Goal: Task Accomplishment & Management: Manage account settings

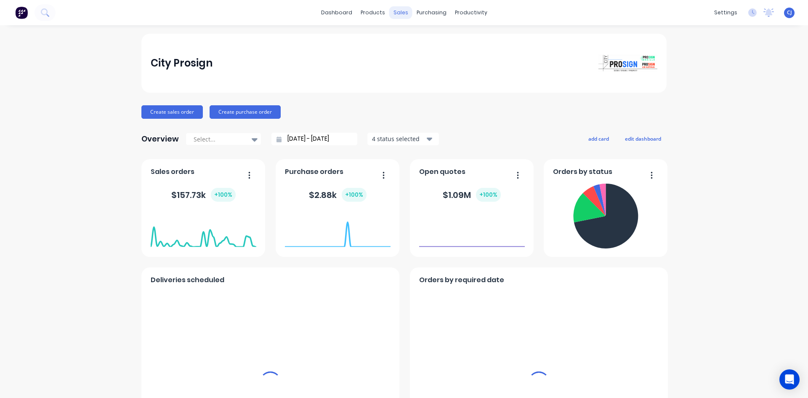
click at [394, 14] on div "sales" at bounding box center [400, 12] width 23 height 13
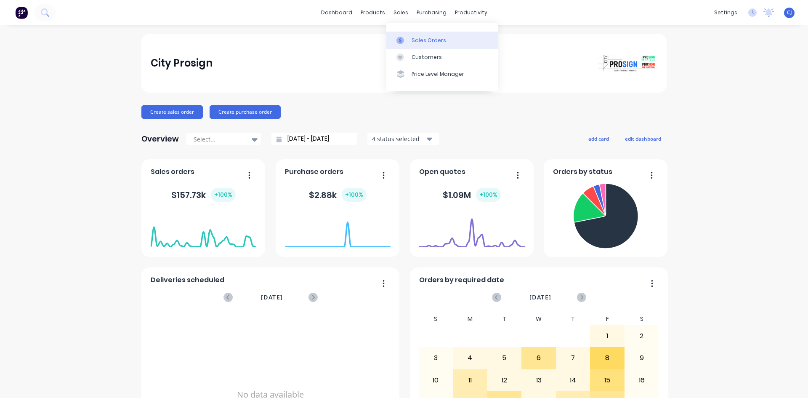
click at [410, 37] on link "Sales Orders" at bounding box center [442, 40] width 112 height 17
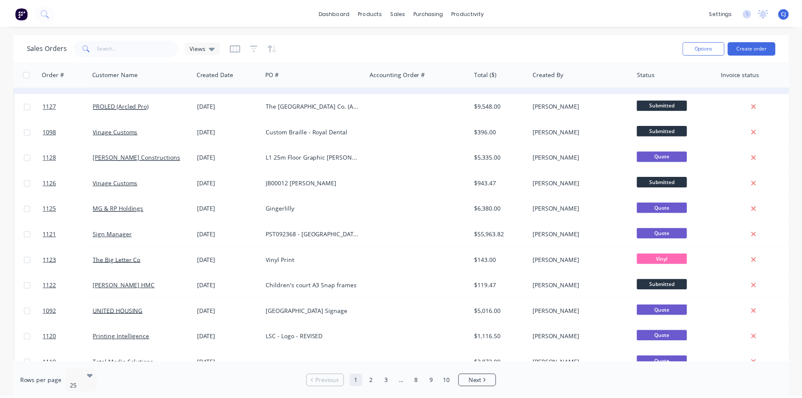
scroll to position [168, 0]
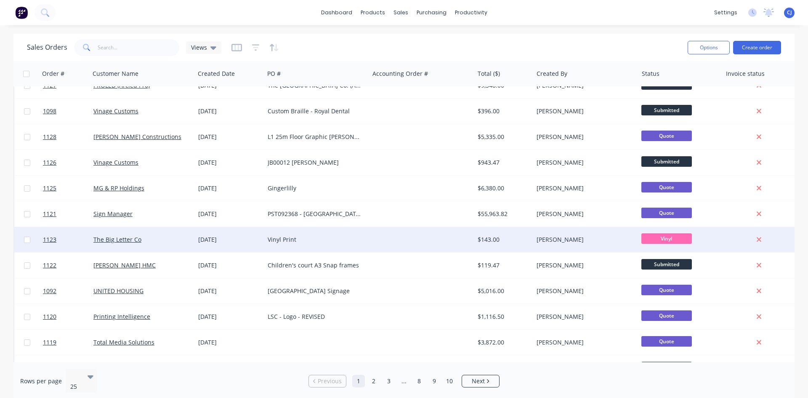
click at [271, 241] on div "Vinyl Print" at bounding box center [314, 239] width 93 height 8
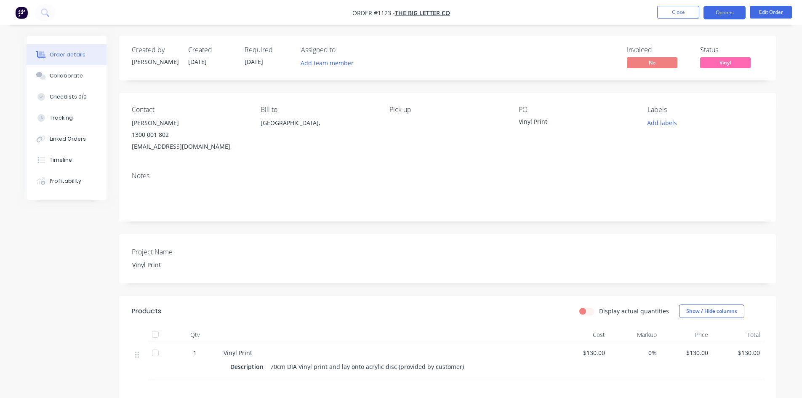
click at [721, 14] on button "Options" at bounding box center [724, 12] width 42 height 13
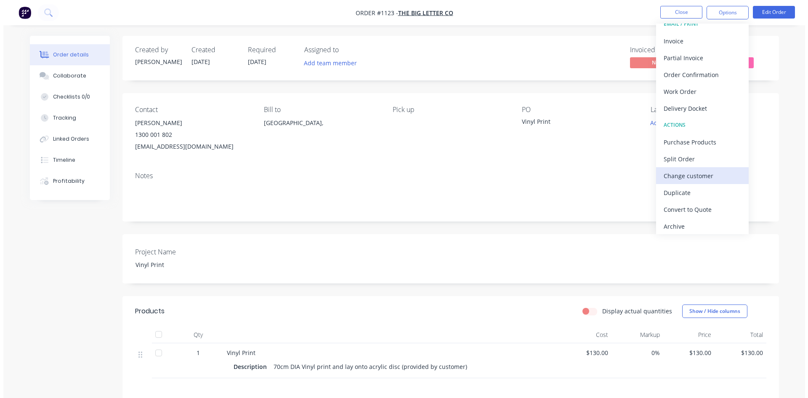
scroll to position [13, 0]
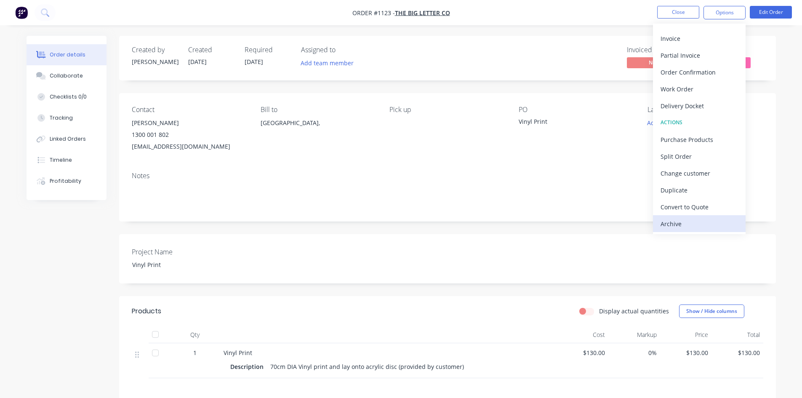
click at [700, 219] on div "Archive" at bounding box center [698, 224] width 77 height 12
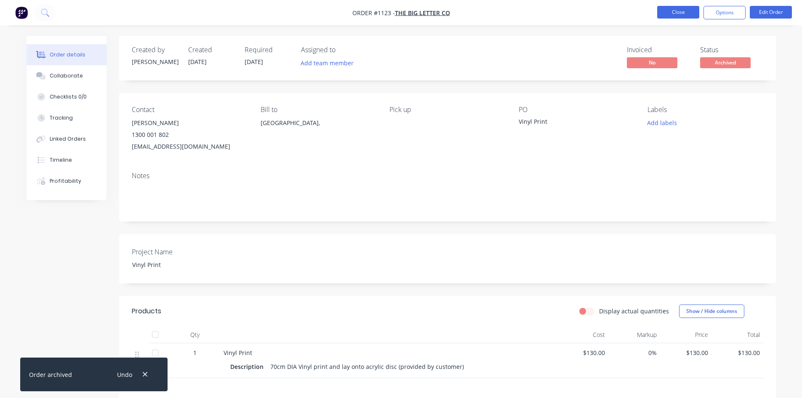
click at [680, 15] on button "Close" at bounding box center [678, 12] width 42 height 13
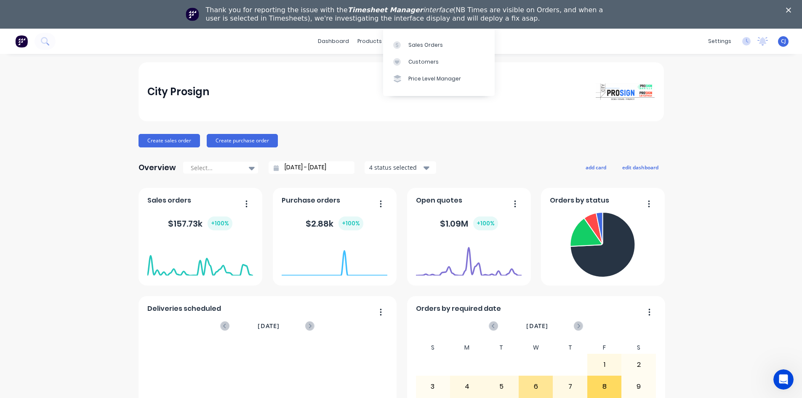
click at [350, 87] on div "City Prosign" at bounding box center [400, 91] width 507 height 17
click at [396, 66] on icon at bounding box center [397, 69] width 8 height 8
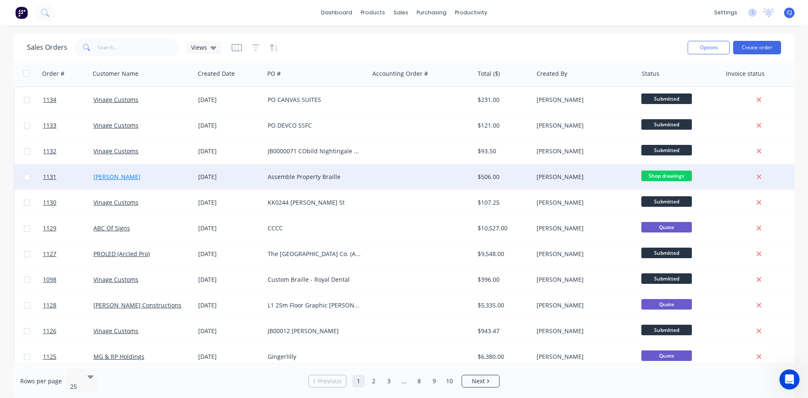
click at [105, 174] on link "[PERSON_NAME]" at bounding box center [116, 177] width 47 height 8
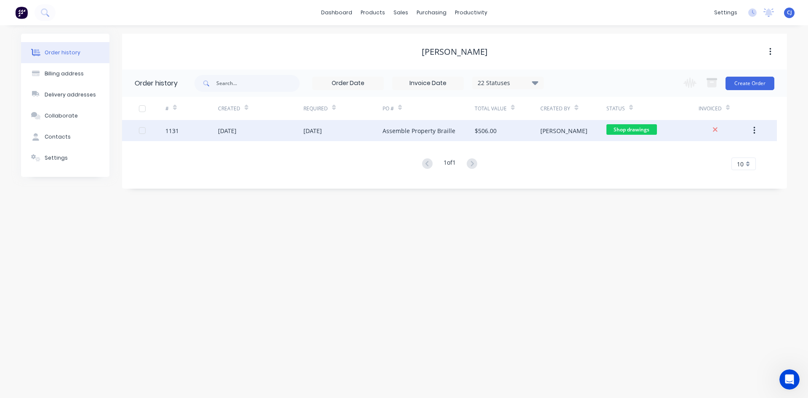
click at [431, 135] on div "Assemble Property Braille" at bounding box center [419, 130] width 73 height 9
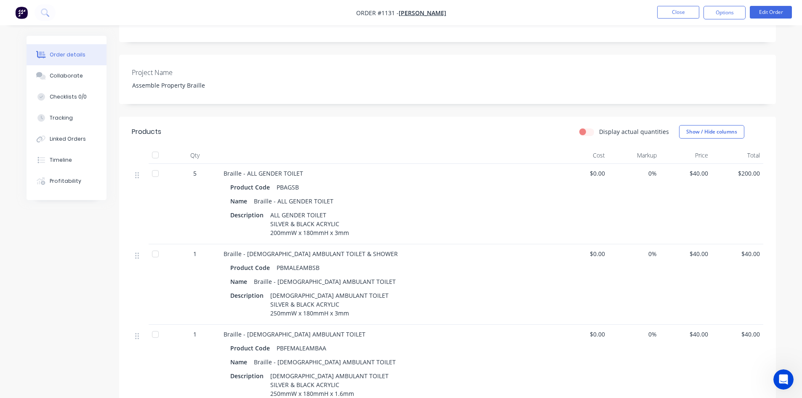
scroll to position [210, 0]
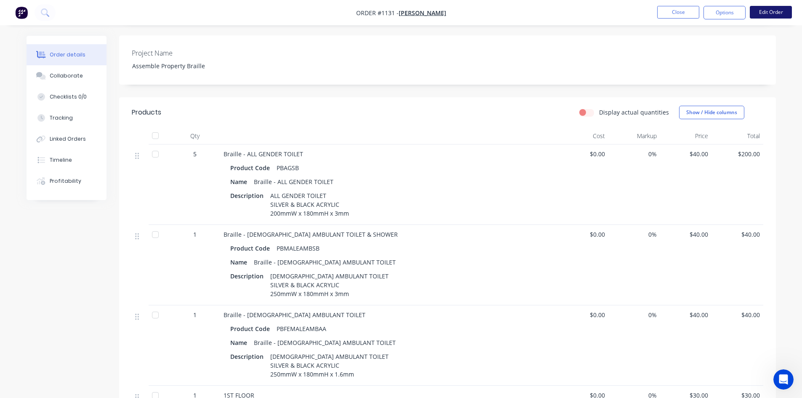
click at [772, 15] on button "Edit Order" at bounding box center [771, 12] width 42 height 13
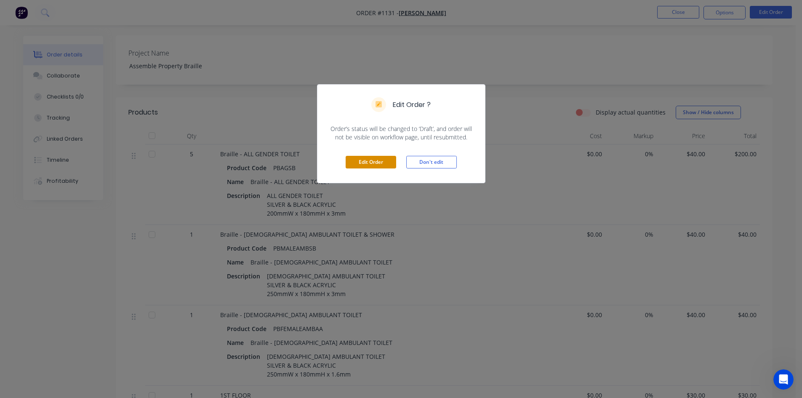
click at [388, 165] on button "Edit Order" at bounding box center [371, 162] width 51 height 13
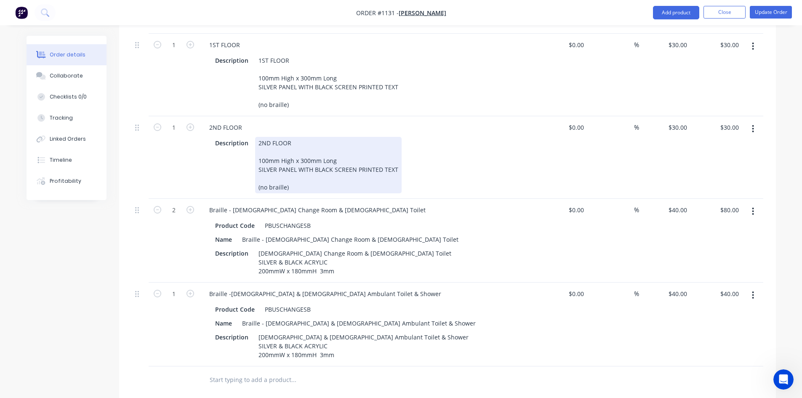
scroll to position [589, 0]
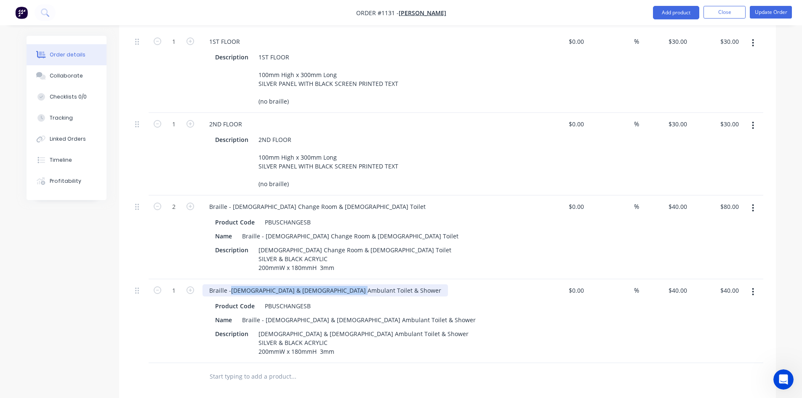
drag, startPoint x: 350, startPoint y: 277, endPoint x: 229, endPoint y: 284, distance: 121.0
click at [229, 284] on div "Braille -[DEMOGRAPHIC_DATA] & [DEMOGRAPHIC_DATA] Ambulant Toilet & Shower" at bounding box center [324, 290] width 245 height 12
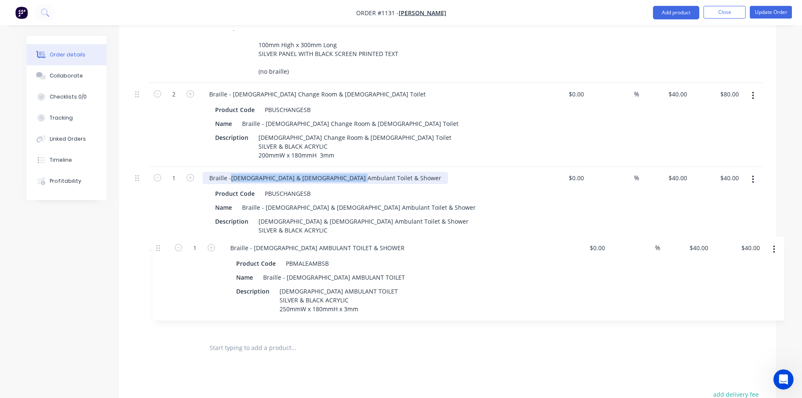
scroll to position [618, 0]
drag, startPoint x: 140, startPoint y: 159, endPoint x: 157, endPoint y: 249, distance: 92.0
click at [160, 252] on div "5 Braille - ALL GENDER TOILET Product Code PBAGSB Name Braille - ALL GENDER TOI…" at bounding box center [447, 42] width 631 height 584
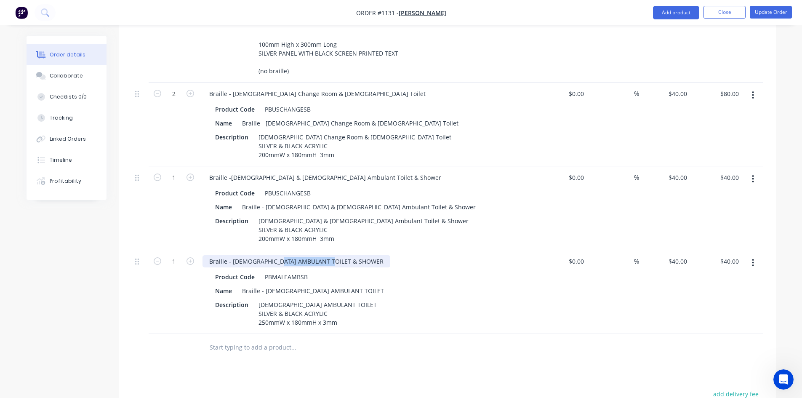
drag, startPoint x: 335, startPoint y: 247, endPoint x: 231, endPoint y: 247, distance: 103.1
click at [231, 255] on div "Braille - [DEMOGRAPHIC_DATA] AMBULANT TOILET & SHOWER" at bounding box center [296, 261] width 188 height 12
click at [233, 255] on div "Braille - [DEMOGRAPHIC_DATA] AMBULANT TOILET & SHOWER" at bounding box center [296, 261] width 188 height 12
drag, startPoint x: 230, startPoint y: 249, endPoint x: 339, endPoint y: 247, distance: 109.0
click at [339, 255] on div "Braille - [DEMOGRAPHIC_DATA] AMBULANT TOILET & SHOWER" at bounding box center [367, 261] width 330 height 12
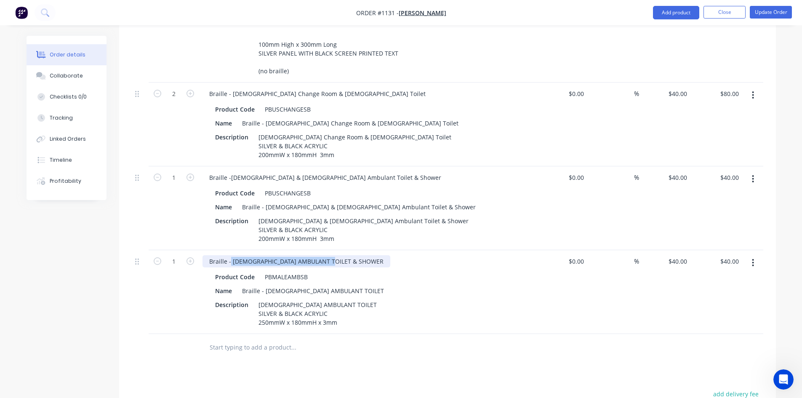
paste div
click at [231, 255] on div "Braille -[DEMOGRAPHIC_DATA] & [DEMOGRAPHIC_DATA] Ambulant Toilet & Shower" at bounding box center [324, 261] width 245 height 12
click at [285, 271] on div "PBMALEAMBSB" at bounding box center [286, 277] width 50 height 12
drag, startPoint x: 306, startPoint y: 265, endPoint x: 248, endPoint y: 259, distance: 58.0
click at [248, 271] on div "Product Code PBMALEAMBSB" at bounding box center [366, 277] width 308 height 12
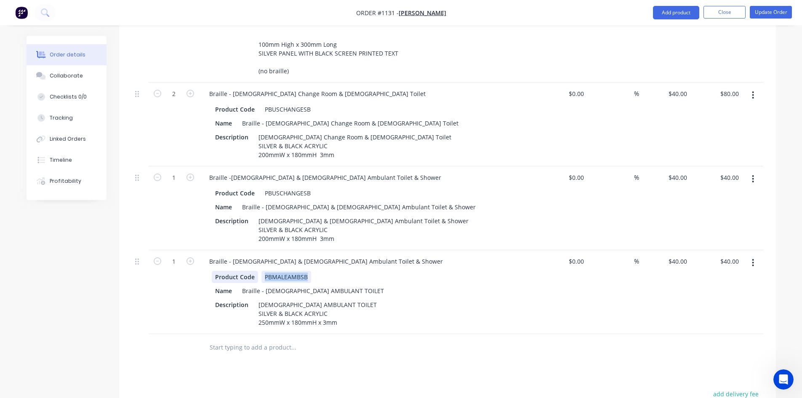
paste div
click at [772, 13] on button "Update Order" at bounding box center [771, 12] width 42 height 13
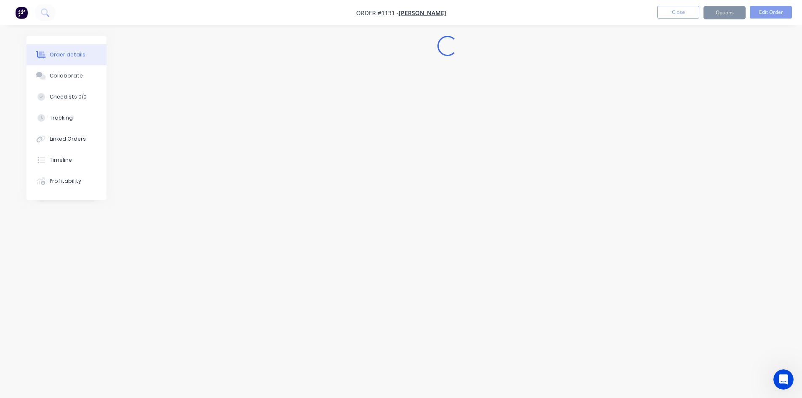
scroll to position [0, 0]
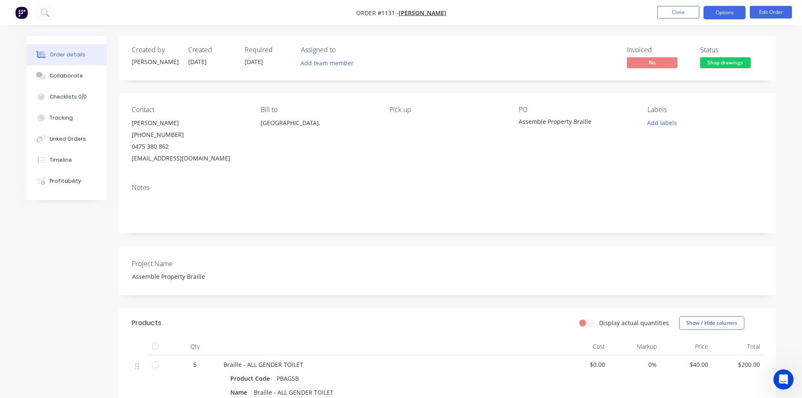
click at [716, 15] on button "Options" at bounding box center [724, 12] width 42 height 13
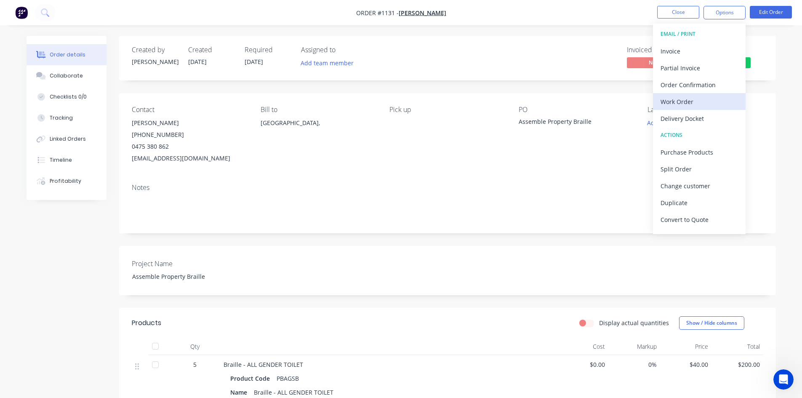
click at [687, 103] on div "Work Order" at bounding box center [698, 102] width 77 height 12
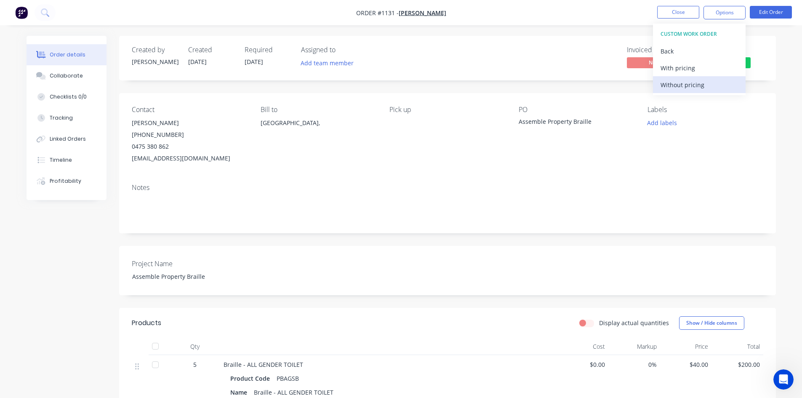
click at [690, 86] on div "Without pricing" at bounding box center [698, 85] width 77 height 12
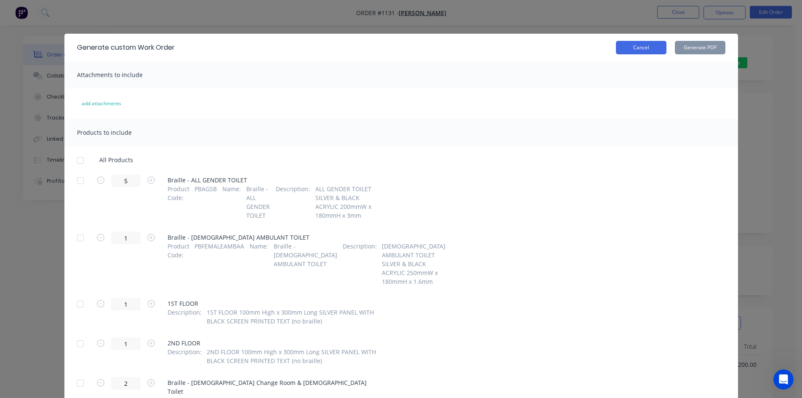
click at [656, 53] on button "Cancel" at bounding box center [641, 47] width 51 height 13
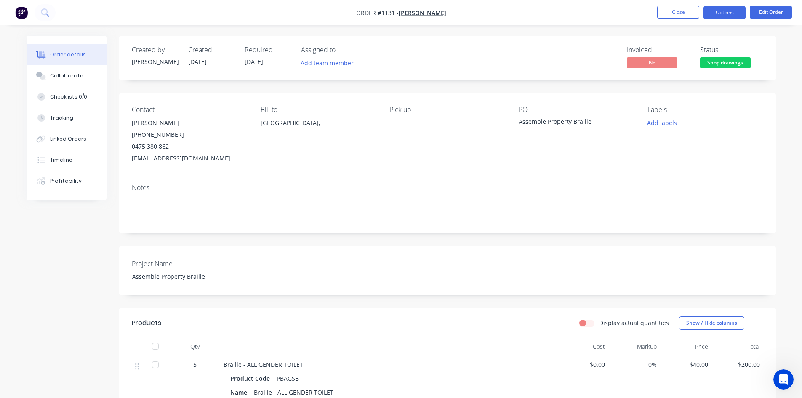
click at [730, 12] on button "Options" at bounding box center [724, 12] width 42 height 13
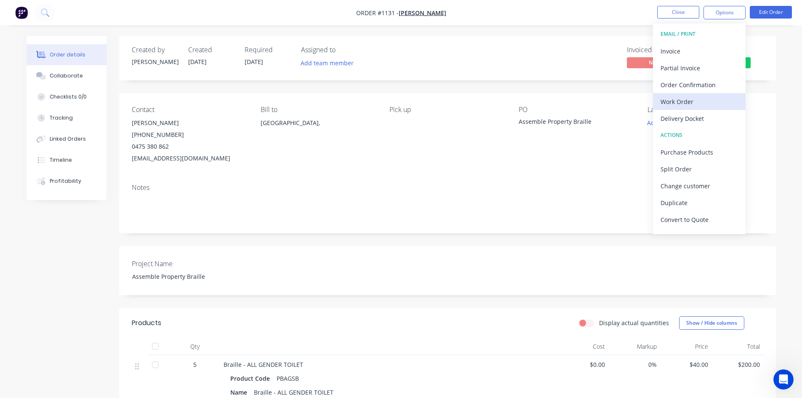
click at [687, 105] on div "Work Order" at bounding box center [698, 102] width 77 height 12
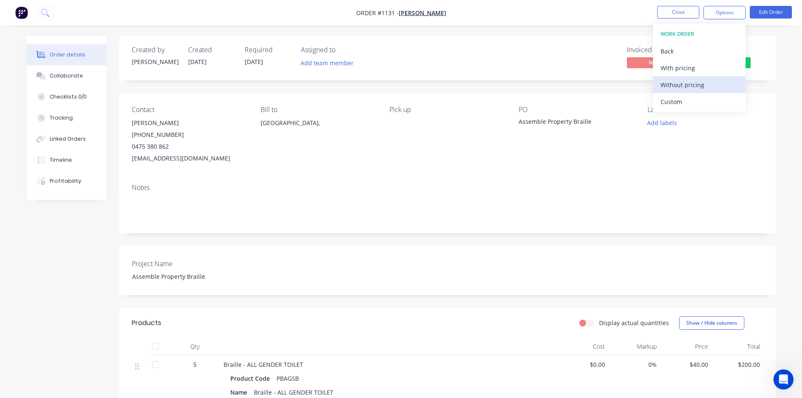
click at [690, 89] on div "Without pricing" at bounding box center [698, 85] width 77 height 12
click at [324, 187] on div "Notes" at bounding box center [447, 188] width 631 height 8
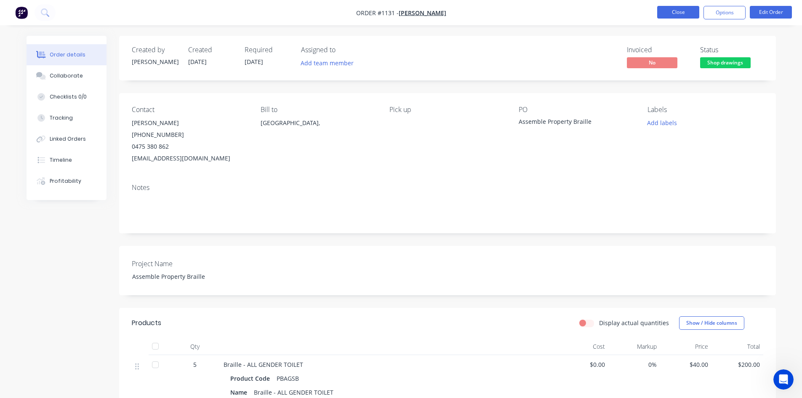
click at [668, 9] on button "Close" at bounding box center [678, 12] width 42 height 13
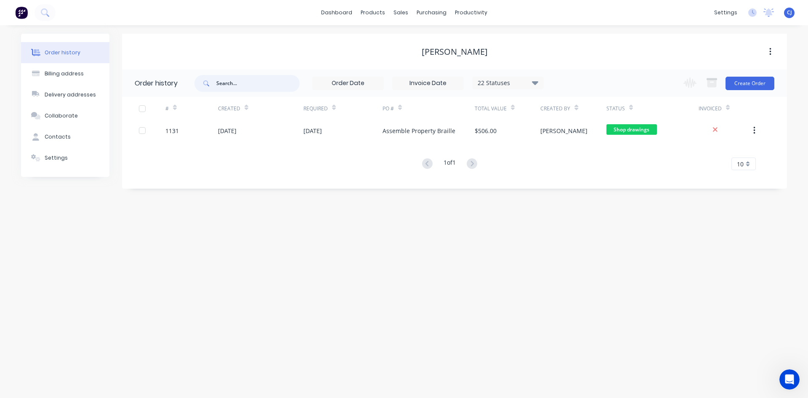
drag, startPoint x: 243, startPoint y: 82, endPoint x: 206, endPoint y: 86, distance: 37.6
click at [206, 86] on div at bounding box center [246, 83] width 105 height 17
click at [407, 43] on div at bounding box center [405, 41] width 13 height 8
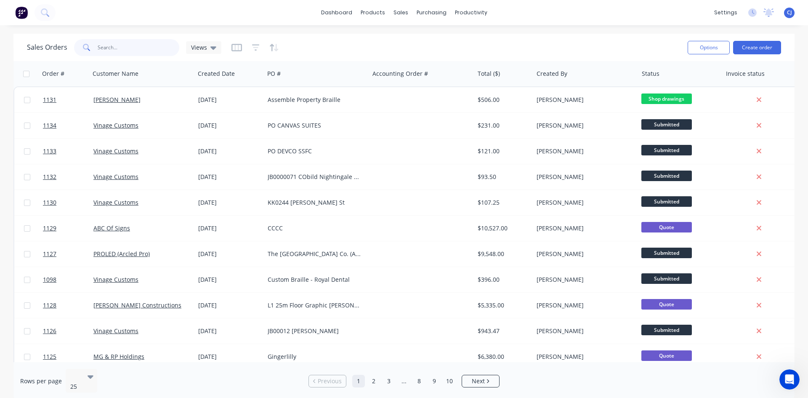
click at [138, 49] on input "text" at bounding box center [139, 47] width 82 height 17
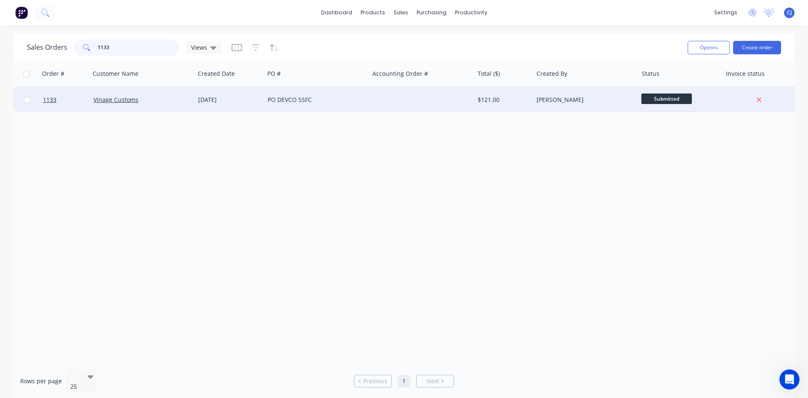
type input "1133"
click at [335, 104] on div "PO DEVCO SSFC" at bounding box center [316, 99] width 105 height 25
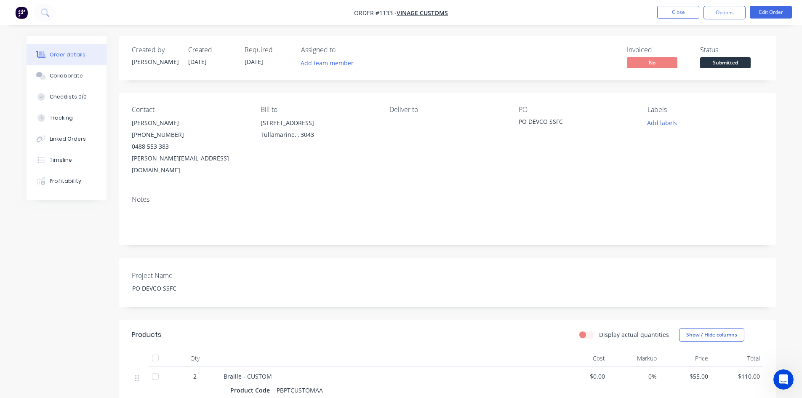
click at [733, 61] on span "Submitted" at bounding box center [725, 62] width 51 height 11
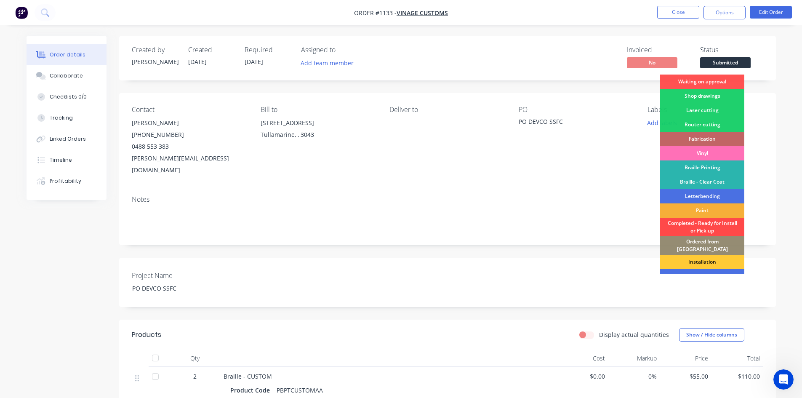
click at [724, 223] on div "Completed - Ready for Install or Pick up" at bounding box center [702, 227] width 84 height 19
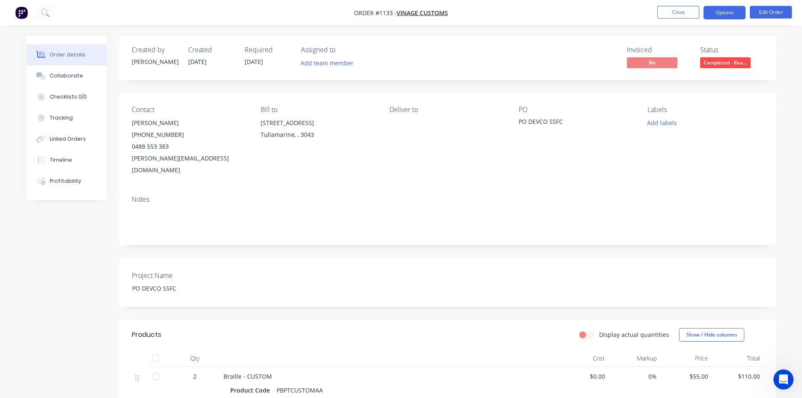
click at [729, 16] on button "Options" at bounding box center [724, 12] width 42 height 13
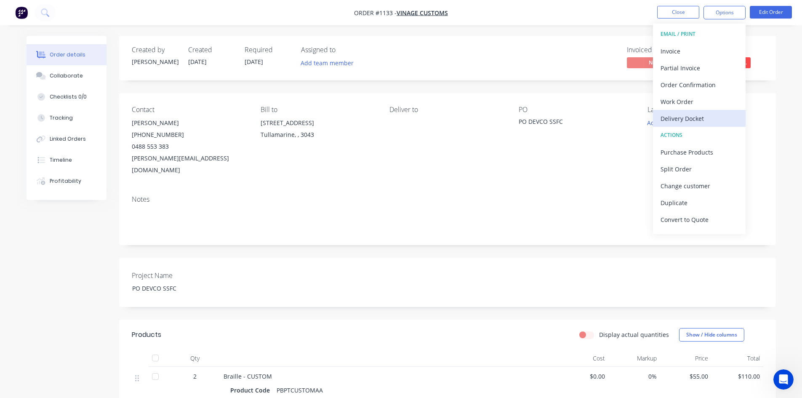
click at [698, 118] on div "Delivery Docket" at bounding box center [698, 118] width 77 height 12
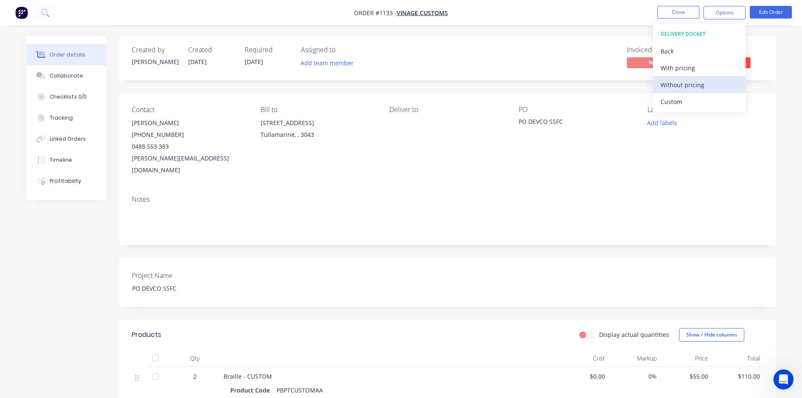
click at [702, 82] on div "Without pricing" at bounding box center [698, 85] width 77 height 12
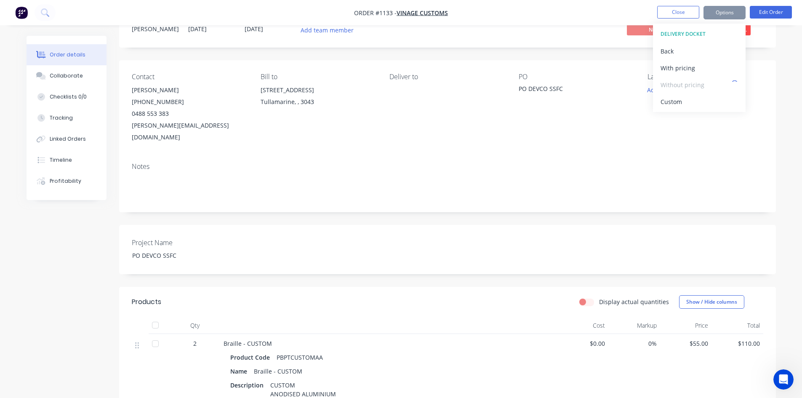
scroll to position [84, 0]
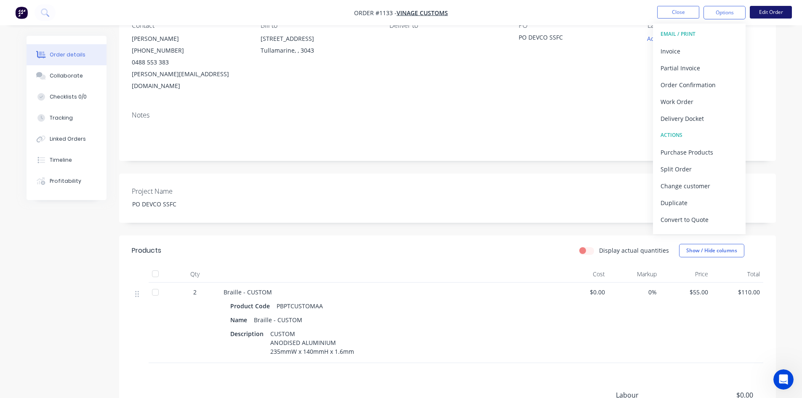
click at [782, 14] on button "Edit Order" at bounding box center [771, 12] width 42 height 13
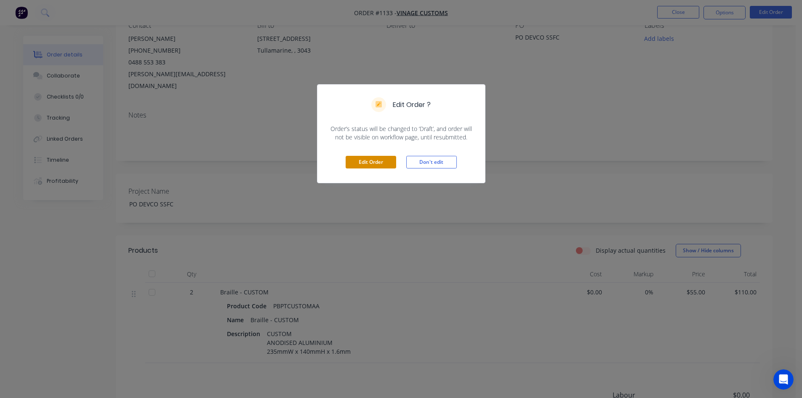
click at [386, 167] on button "Edit Order" at bounding box center [371, 162] width 51 height 13
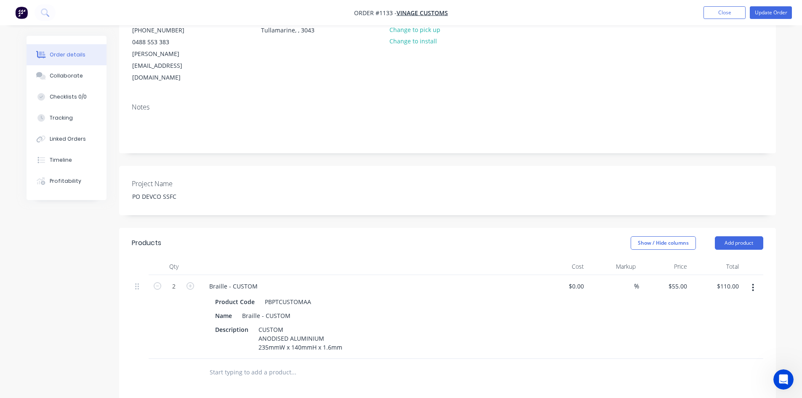
scroll to position [126, 0]
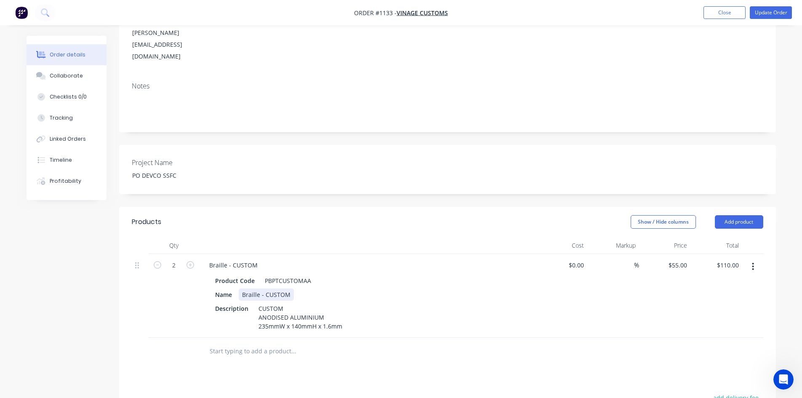
click at [277, 288] on div "Braille - CUSTOM" at bounding box center [266, 294] width 55 height 12
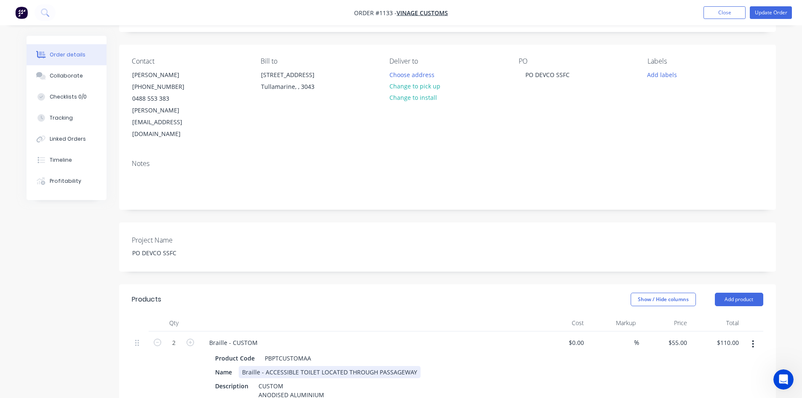
scroll to position [42, 0]
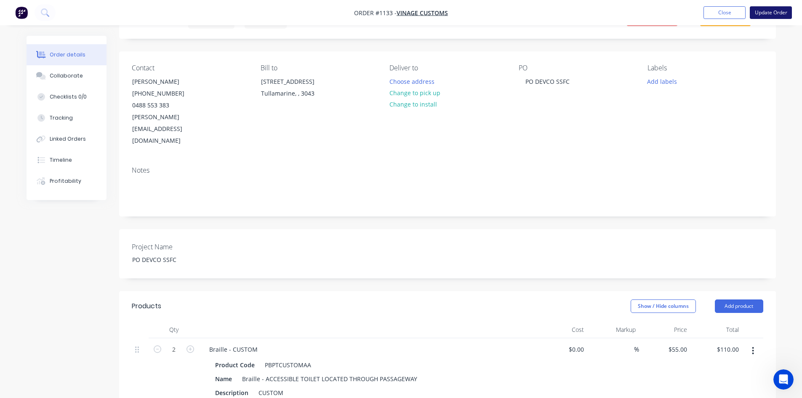
click at [781, 15] on button "Update Order" at bounding box center [771, 12] width 42 height 13
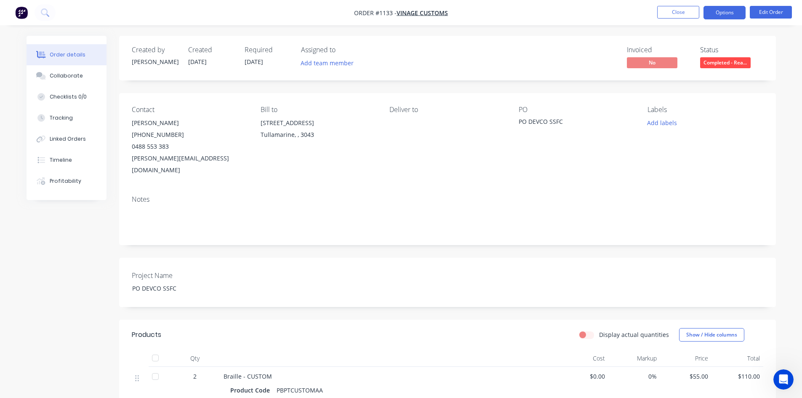
click at [721, 15] on button "Options" at bounding box center [724, 12] width 42 height 13
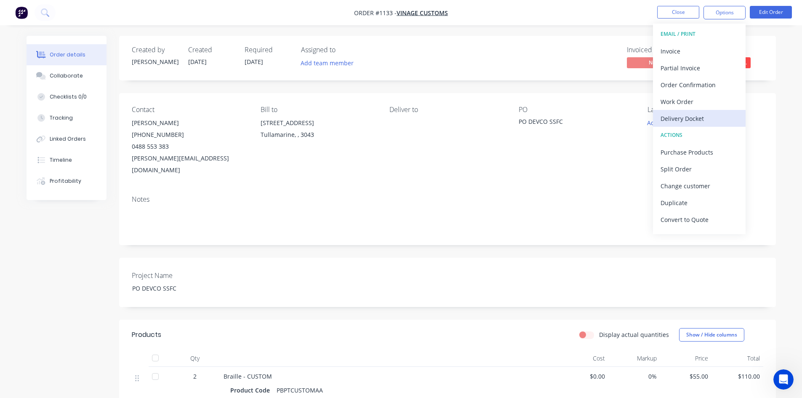
click at [684, 115] on div "Delivery Docket" at bounding box center [698, 118] width 77 height 12
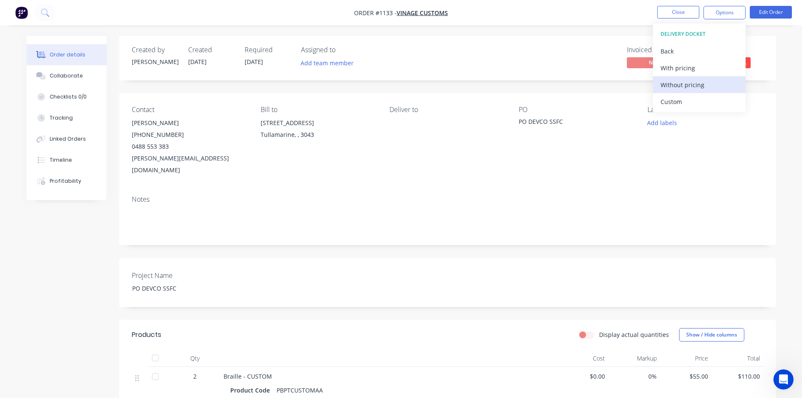
click at [692, 87] on div "Without pricing" at bounding box center [698, 85] width 77 height 12
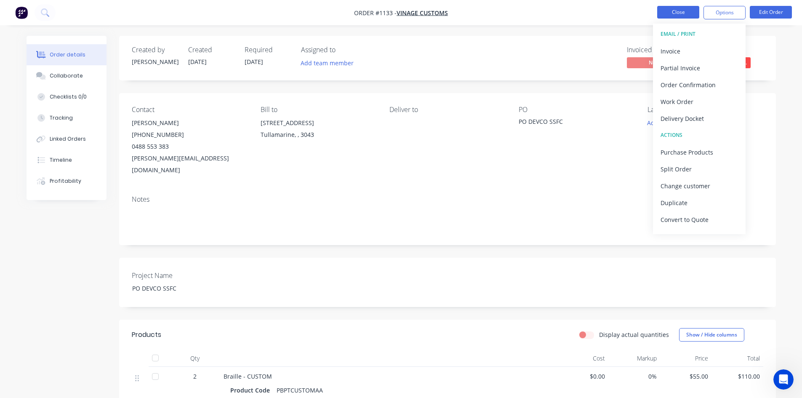
click at [665, 12] on button "Close" at bounding box center [678, 12] width 42 height 13
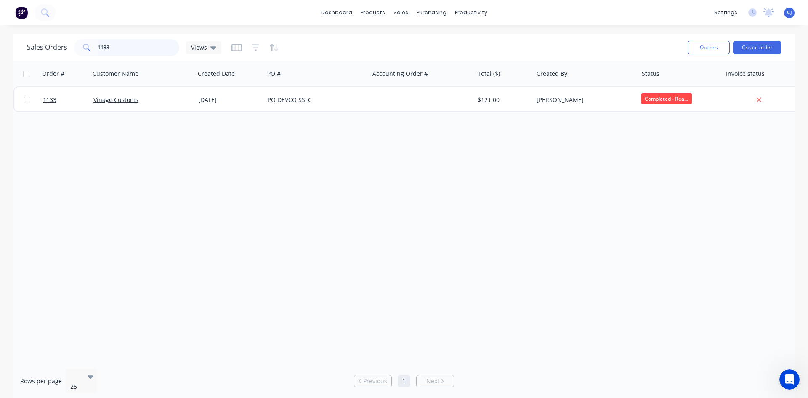
click at [134, 53] on input "1133" at bounding box center [139, 47] width 82 height 17
drag, startPoint x: 114, startPoint y: 49, endPoint x: 89, endPoint y: 51, distance: 25.3
click at [89, 51] on div "1133" at bounding box center [126, 47] width 105 height 17
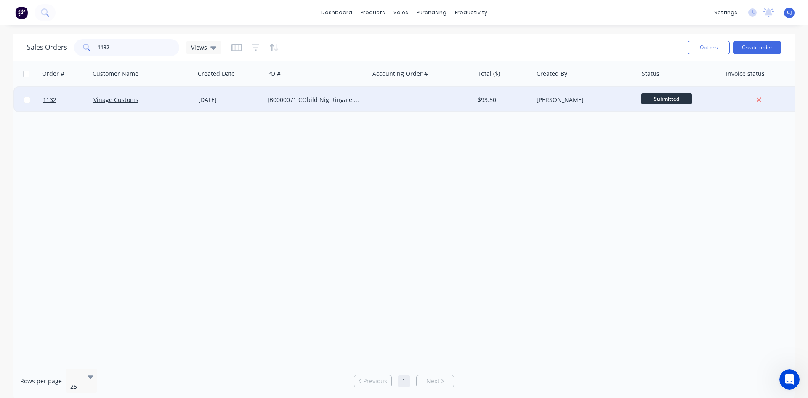
type input "1132"
click at [382, 99] on div at bounding box center [421, 99] width 105 height 25
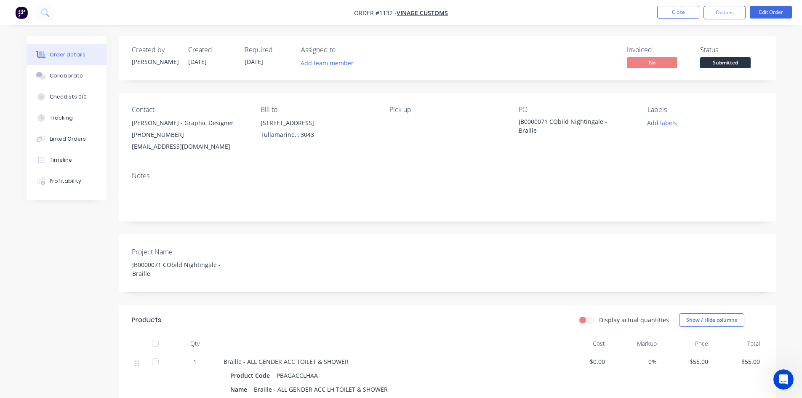
click at [724, 60] on span "Submitted" at bounding box center [725, 62] width 51 height 11
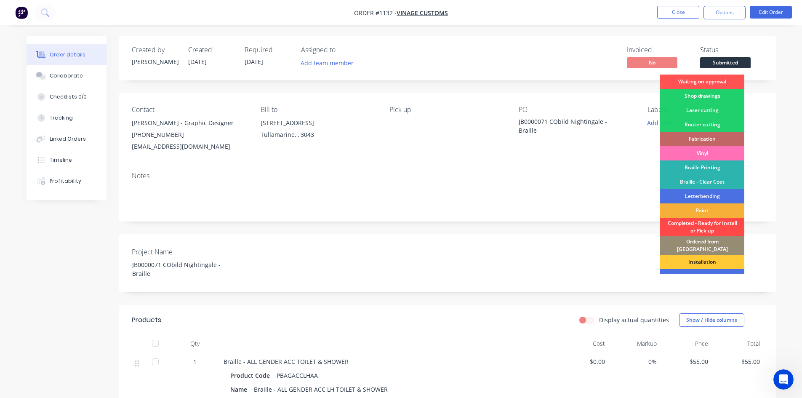
click at [711, 228] on div "Completed - Ready for Install or Pick up" at bounding box center [702, 227] width 84 height 19
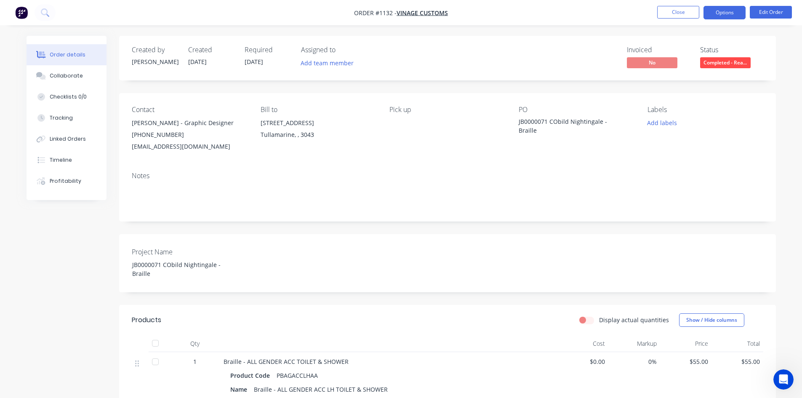
click at [707, 13] on button "Options" at bounding box center [724, 12] width 42 height 13
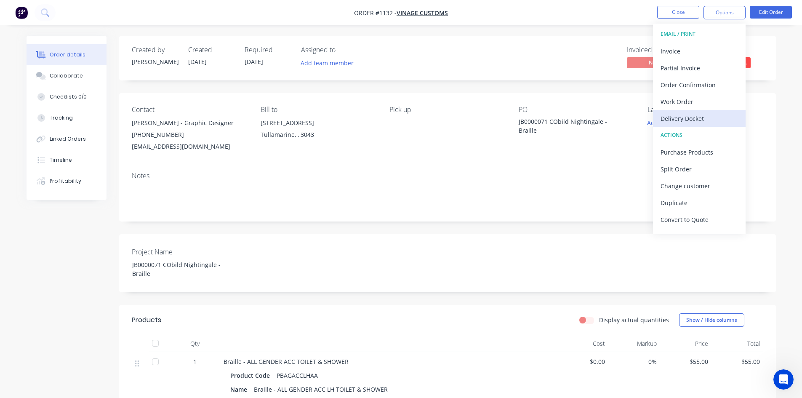
click at [686, 121] on div "Delivery Docket" at bounding box center [698, 118] width 77 height 12
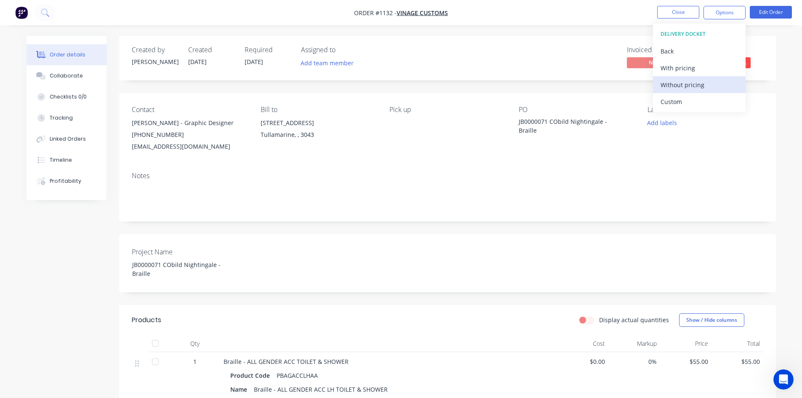
click at [703, 82] on div "Without pricing" at bounding box center [698, 85] width 77 height 12
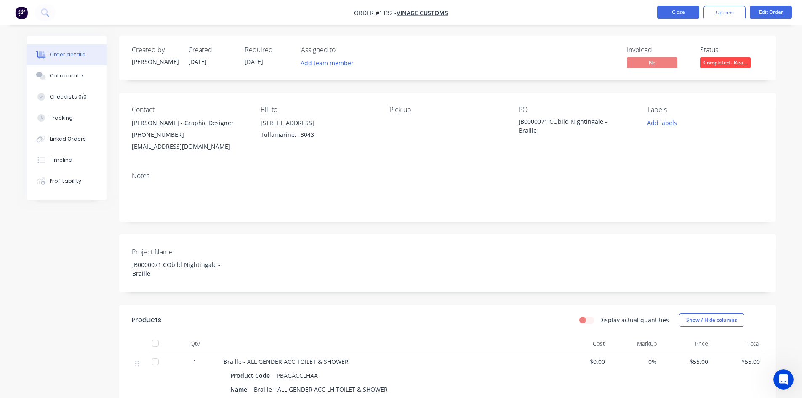
click at [667, 9] on button "Close" at bounding box center [678, 12] width 42 height 13
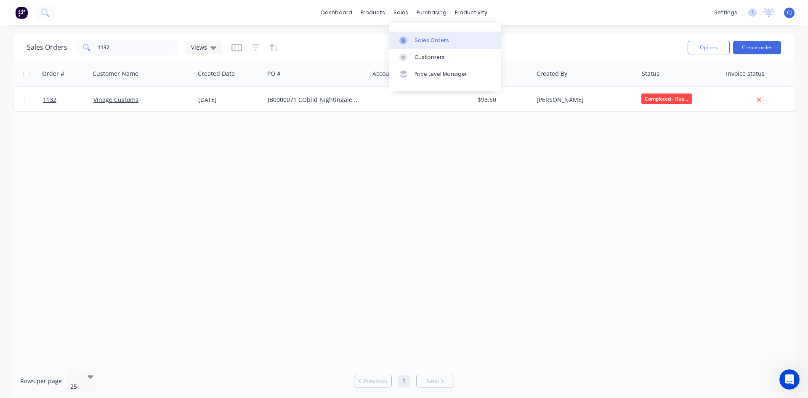
click at [404, 40] on icon at bounding box center [403, 41] width 8 height 8
click at [412, 38] on link "Sales Orders" at bounding box center [445, 40] width 112 height 17
click at [101, 47] on input "1132" at bounding box center [139, 47] width 82 height 17
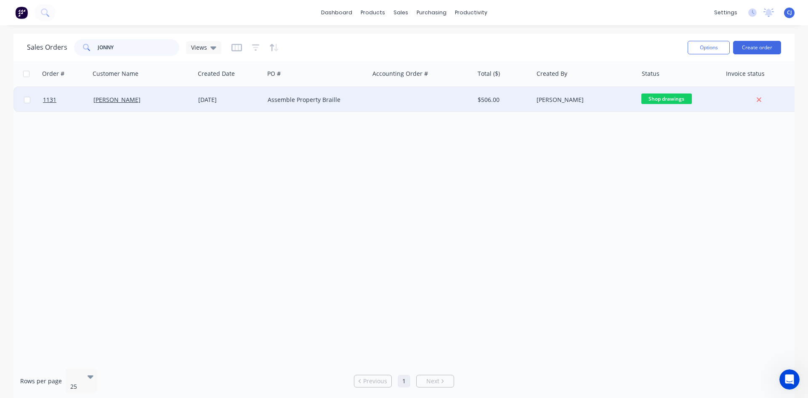
type input "JONNY"
click at [131, 104] on div "[PERSON_NAME]" at bounding box center [142, 99] width 105 height 25
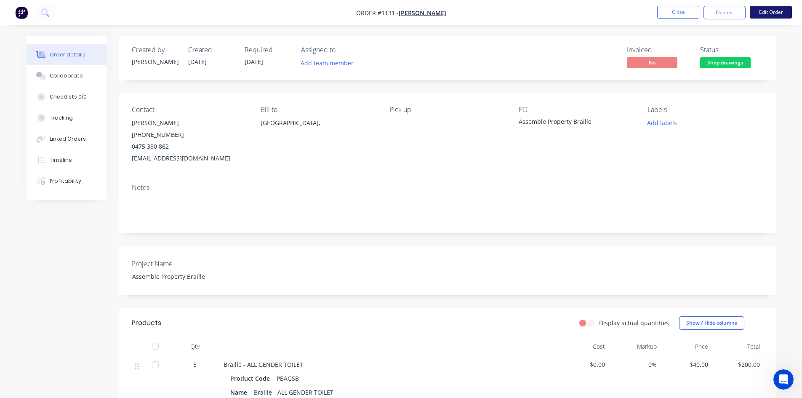
click at [764, 13] on button "Edit Order" at bounding box center [771, 12] width 42 height 13
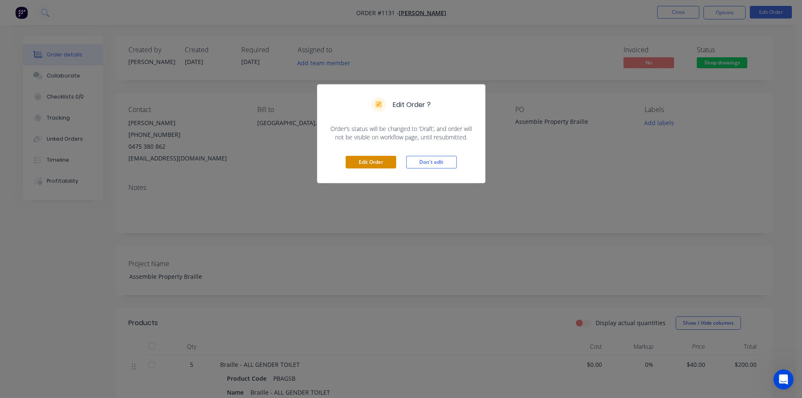
click at [367, 161] on button "Edit Order" at bounding box center [371, 162] width 51 height 13
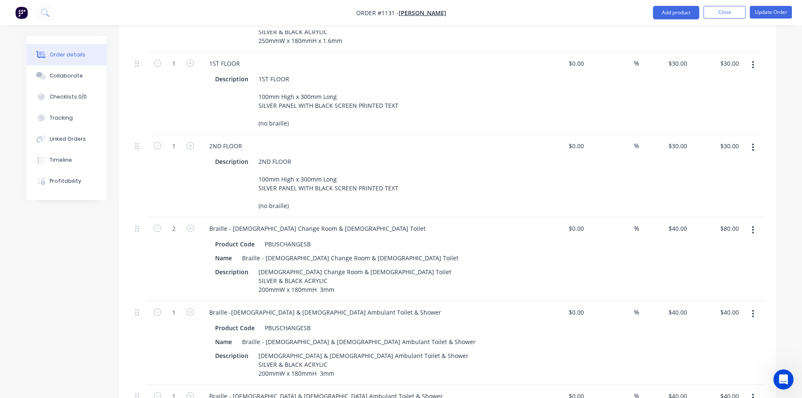
scroll to position [505, 0]
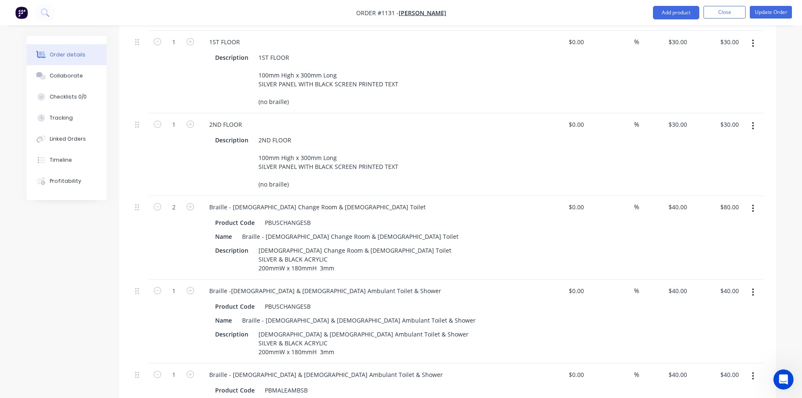
click at [751, 201] on button "button" at bounding box center [753, 208] width 20 height 15
click at [707, 241] on div "Duplicate" at bounding box center [723, 247] width 65 height 12
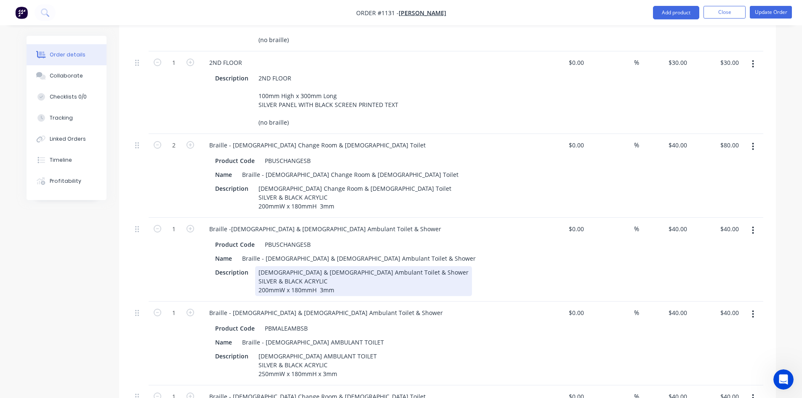
scroll to position [758, 0]
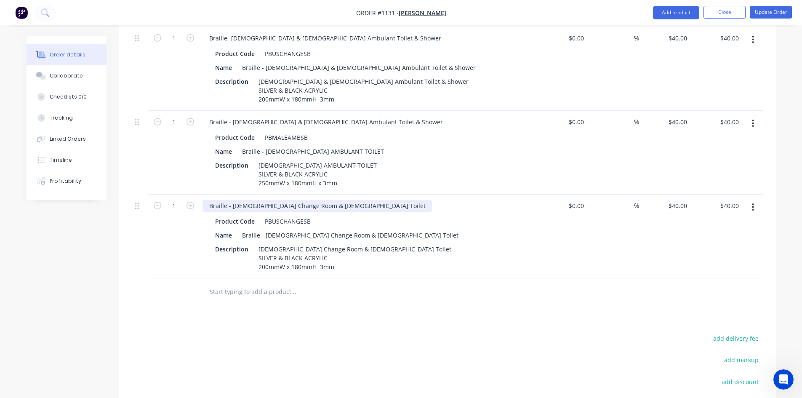
click at [235, 200] on div "Braille - [DEMOGRAPHIC_DATA] Change Room & [DEMOGRAPHIC_DATA] Toilet" at bounding box center [317, 206] width 230 height 12
click at [238, 200] on div "Braille - [DEMOGRAPHIC_DATA] Change Room & [DEMOGRAPHIC_DATA] Toilet" at bounding box center [317, 206] width 230 height 12
copy div "[DEMOGRAPHIC_DATA]"
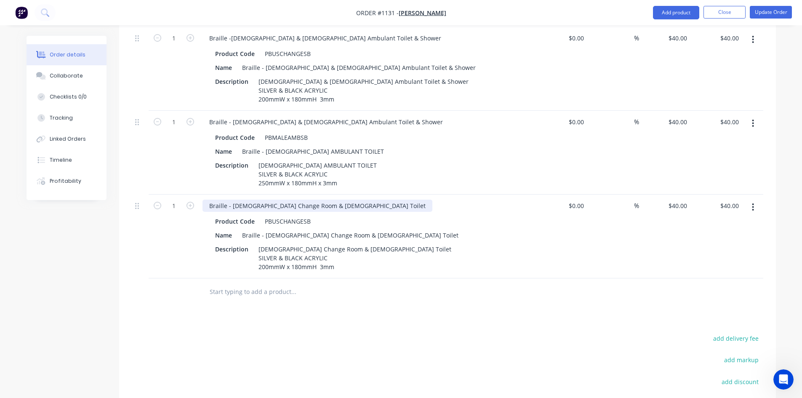
click at [306, 200] on div "Braille - [DEMOGRAPHIC_DATA] Change Room & [DEMOGRAPHIC_DATA] Toilet" at bounding box center [317, 206] width 230 height 12
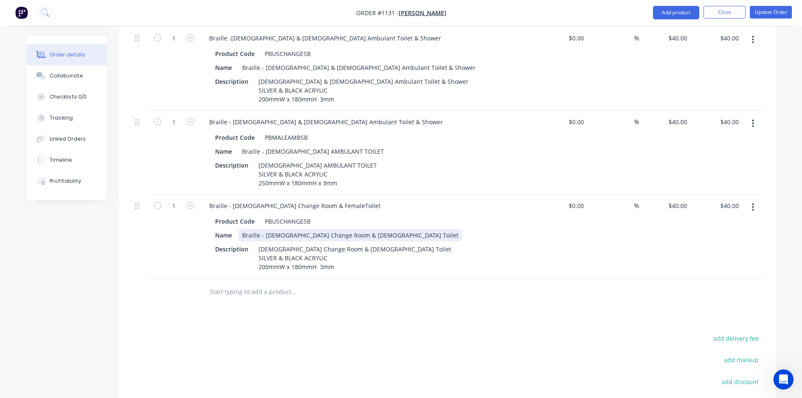
click at [269, 229] on div "Braille - [DEMOGRAPHIC_DATA] Change Room & [DEMOGRAPHIC_DATA] Toilet" at bounding box center [350, 235] width 223 height 12
paste div
click at [332, 229] on div "Braille - [DEMOGRAPHIC_DATA] Change Room & [DEMOGRAPHIC_DATA] Toilet" at bounding box center [350, 235] width 223 height 12
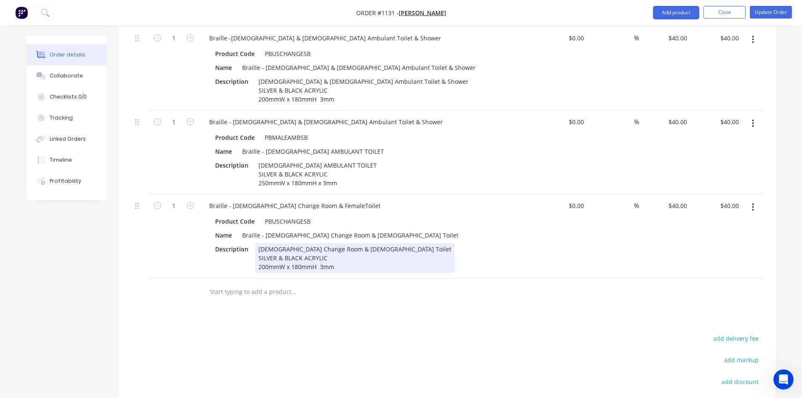
click at [265, 243] on div "[DEMOGRAPHIC_DATA] Change Room & [DEMOGRAPHIC_DATA] Toilet SILVER & BLACK ACRYL…" at bounding box center [355, 258] width 200 height 30
paste div
click at [330, 243] on div "[DEMOGRAPHIC_DATA] Change Room & [DEMOGRAPHIC_DATA] Toilet SILVER & BLACK ACRYL…" at bounding box center [355, 258] width 200 height 30
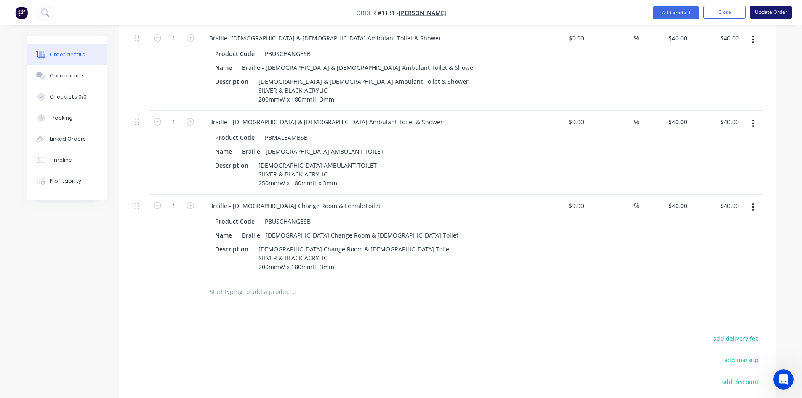
click at [763, 11] on button "Update Order" at bounding box center [771, 12] width 42 height 13
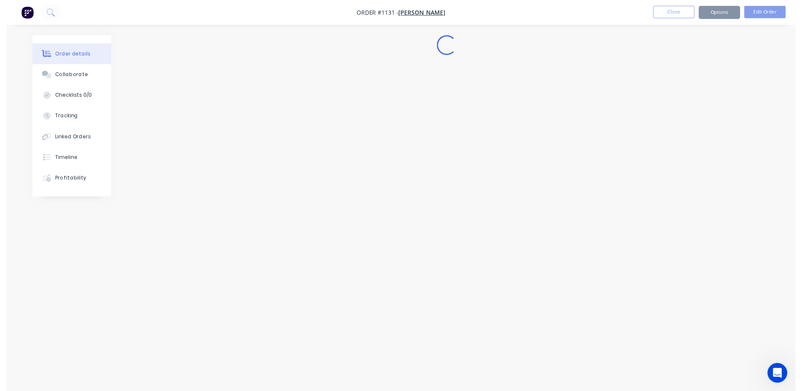
scroll to position [0, 0]
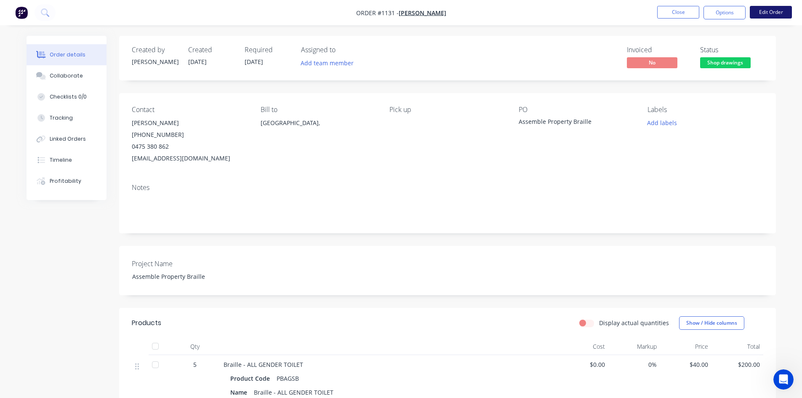
click at [753, 12] on button "Edit Order" at bounding box center [771, 12] width 42 height 13
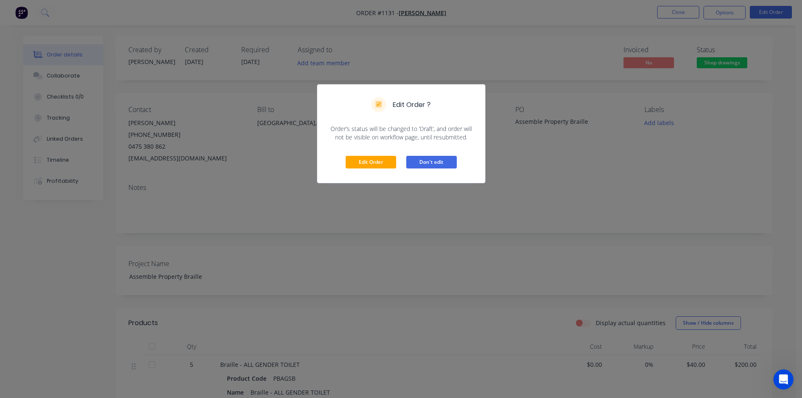
click at [431, 159] on button "Don't edit" at bounding box center [431, 162] width 51 height 13
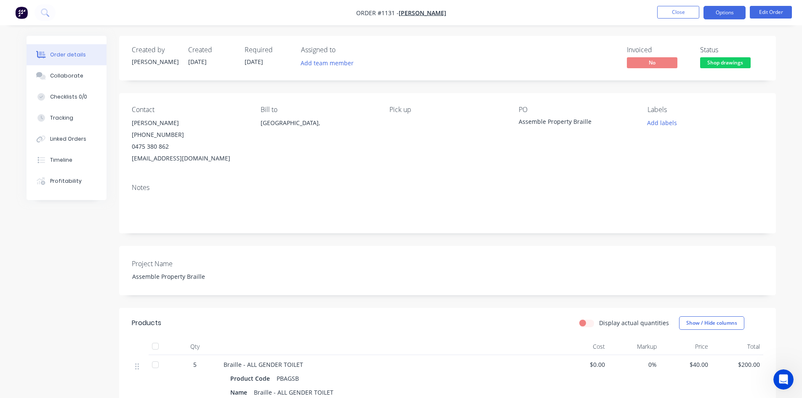
click at [721, 10] on button "Options" at bounding box center [724, 12] width 42 height 13
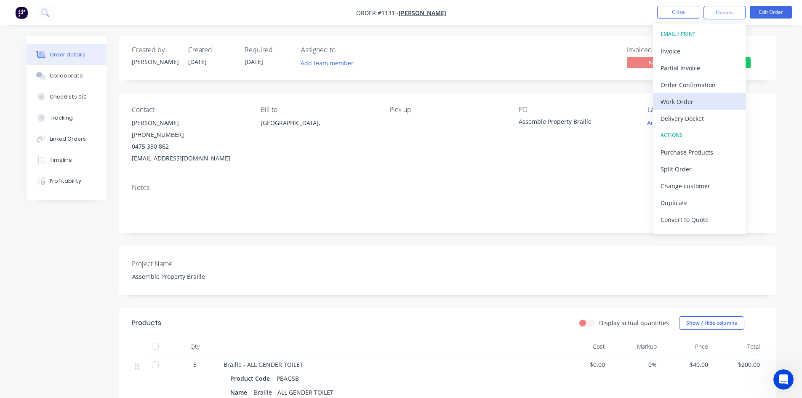
click at [682, 107] on div "Work Order" at bounding box center [698, 102] width 77 height 12
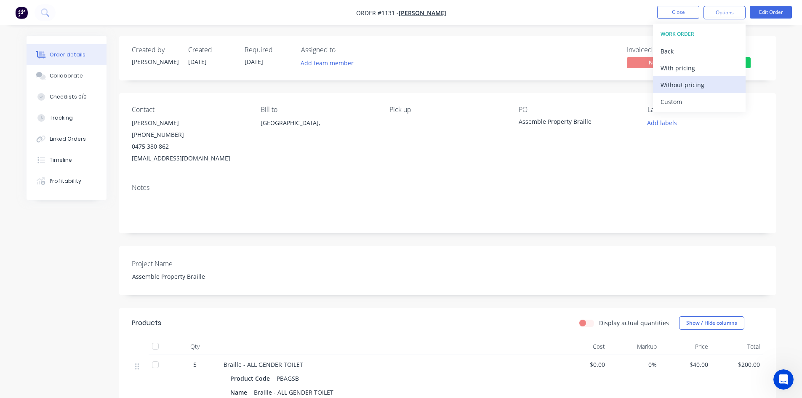
click at [684, 88] on div "Without pricing" at bounding box center [698, 85] width 77 height 12
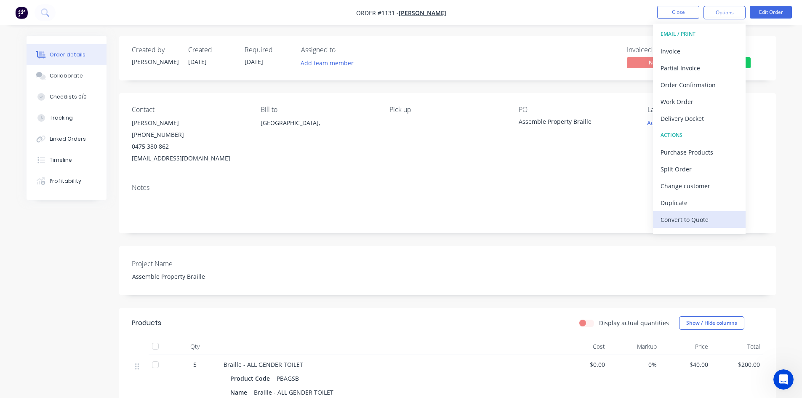
click at [689, 216] on div "Convert to Quote" at bounding box center [698, 219] width 77 height 12
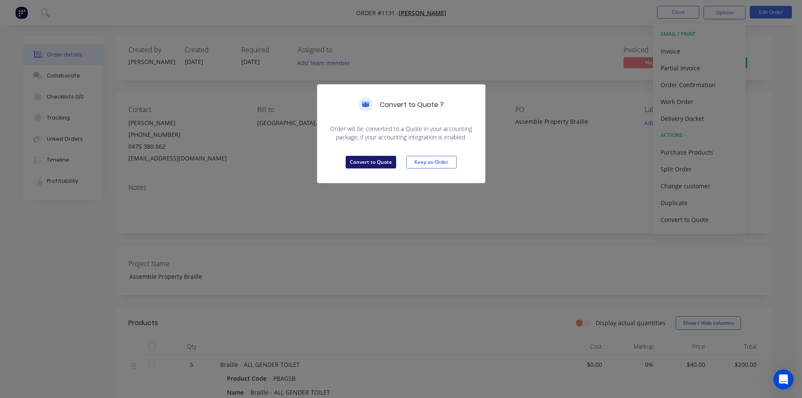
click at [376, 160] on button "Convert to Quote" at bounding box center [371, 162] width 51 height 13
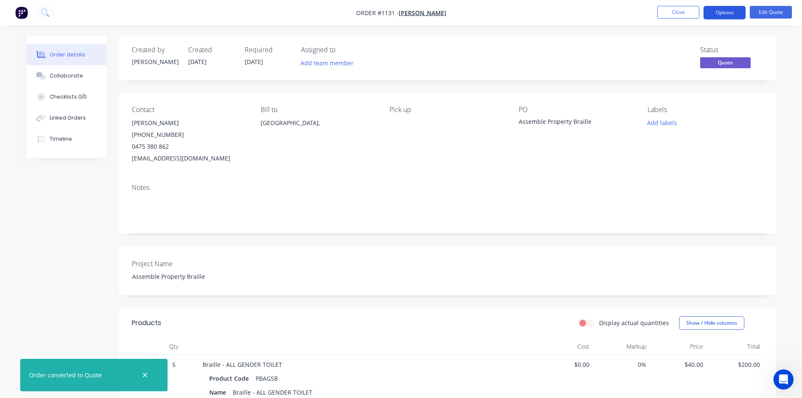
click at [718, 14] on button "Options" at bounding box center [724, 12] width 42 height 13
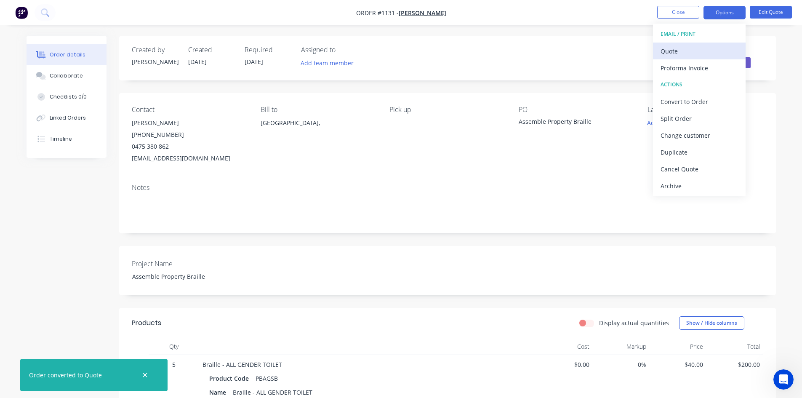
click at [687, 53] on div "Quote" at bounding box center [698, 51] width 77 height 12
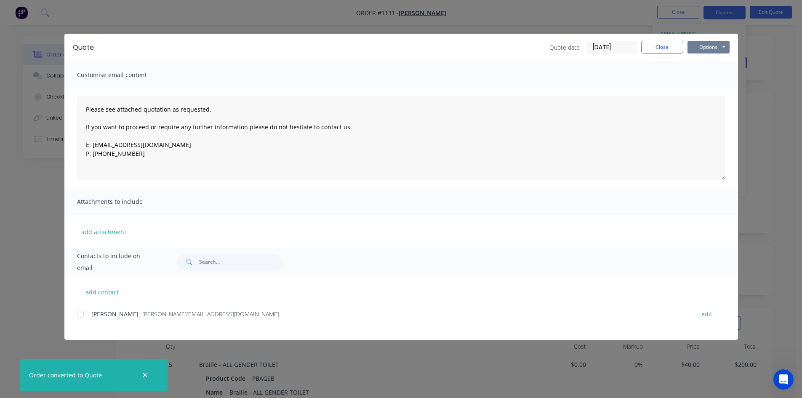
click at [701, 46] on button "Options" at bounding box center [708, 47] width 42 height 13
click at [705, 87] on button "Email" at bounding box center [714, 90] width 54 height 14
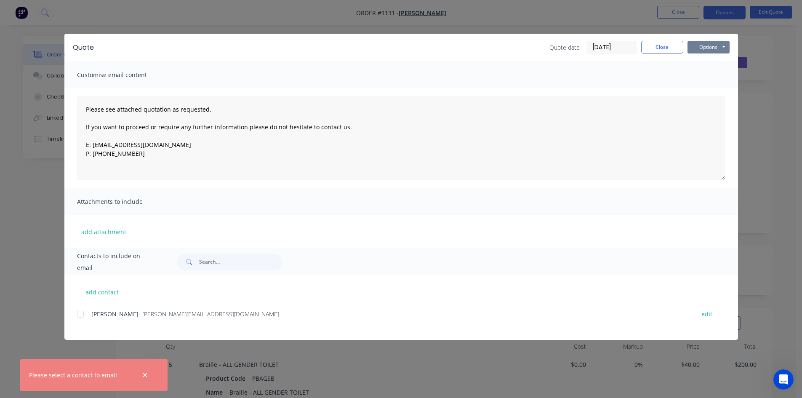
click at [714, 48] on button "Options" at bounding box center [708, 47] width 42 height 13
click at [704, 75] on button "Print" at bounding box center [714, 76] width 54 height 14
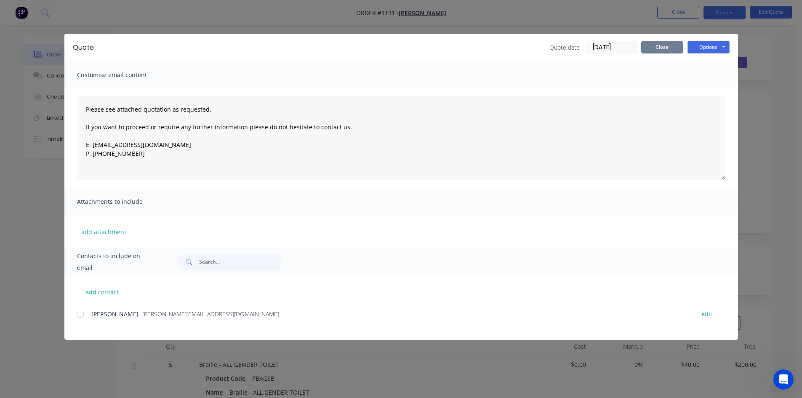
click at [665, 48] on button "Close" at bounding box center [662, 47] width 42 height 13
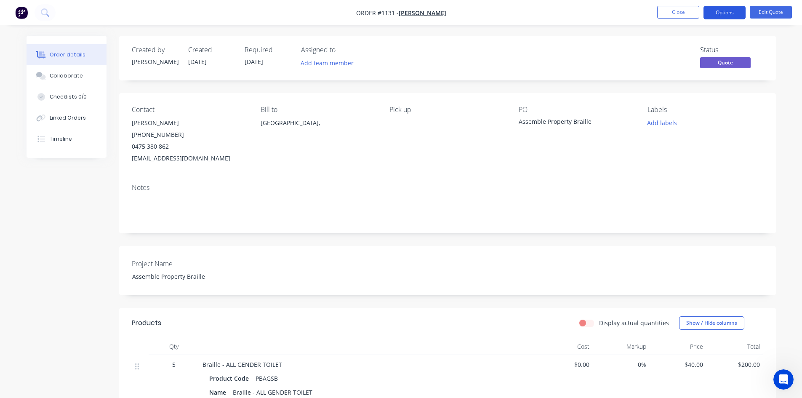
click at [724, 12] on button "Options" at bounding box center [724, 12] width 42 height 13
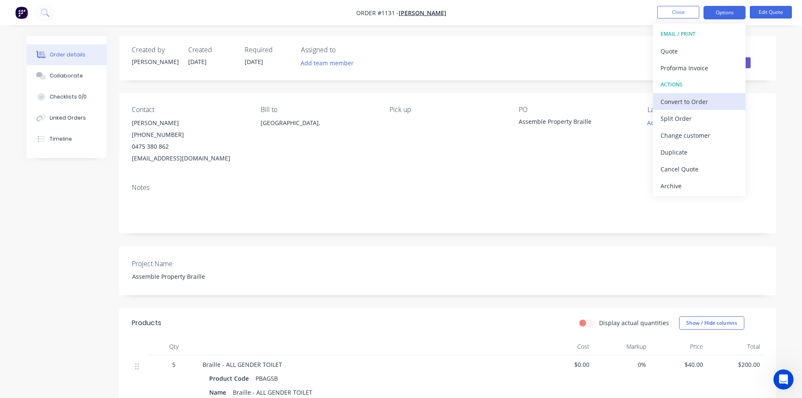
click at [683, 104] on div "Convert to Order" at bounding box center [698, 102] width 77 height 12
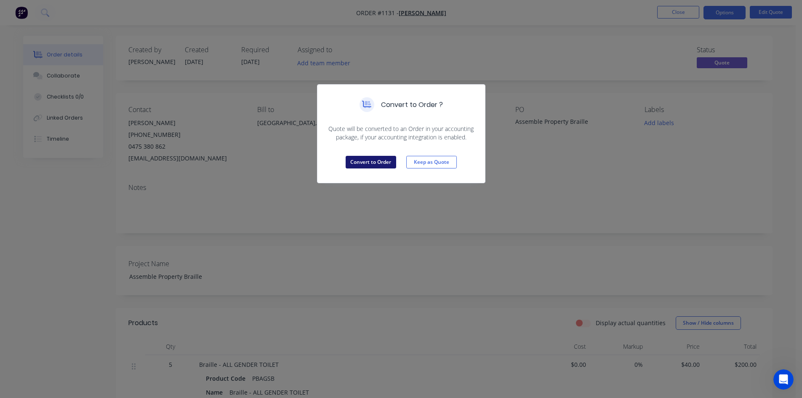
click at [364, 160] on button "Convert to Order" at bounding box center [371, 162] width 51 height 13
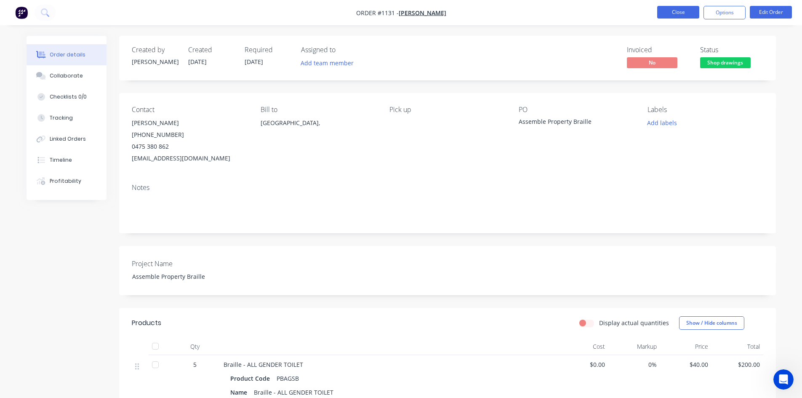
click at [663, 9] on button "Close" at bounding box center [678, 12] width 42 height 13
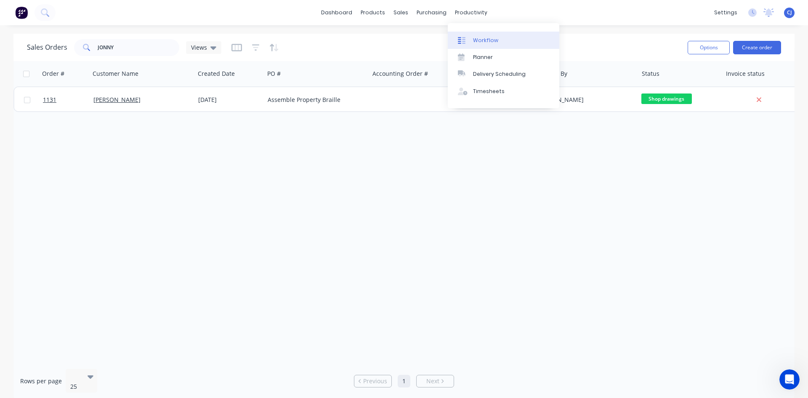
click at [484, 39] on div "Workflow" at bounding box center [485, 41] width 25 height 8
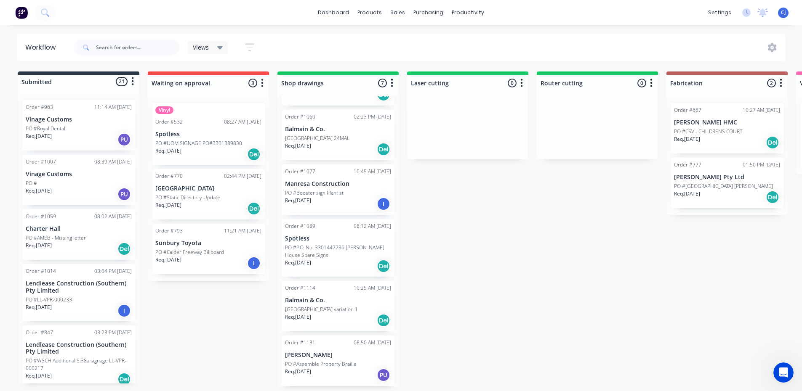
scroll to position [2, 0]
drag, startPoint x: 340, startPoint y: 307, endPoint x: 221, endPoint y: 294, distance: 119.4
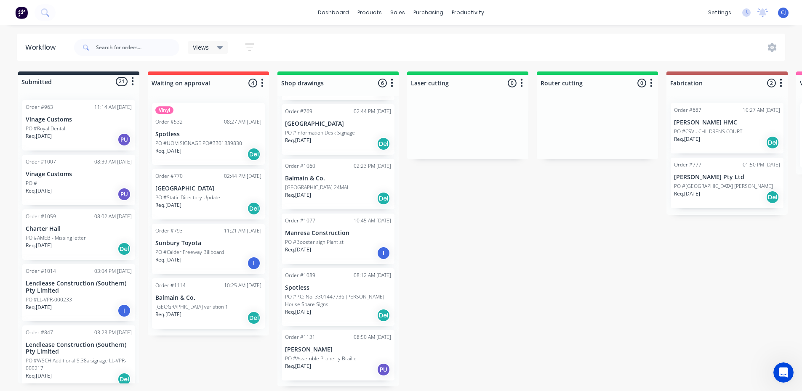
scroll to position [48, 0]
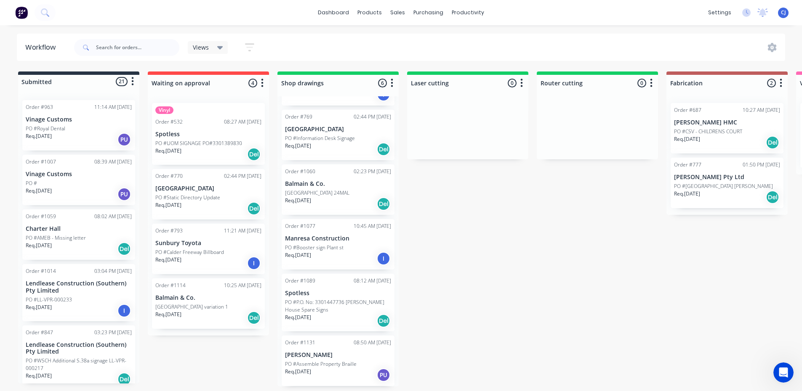
click at [221, 295] on p "Balmain & Co." at bounding box center [208, 298] width 106 height 7
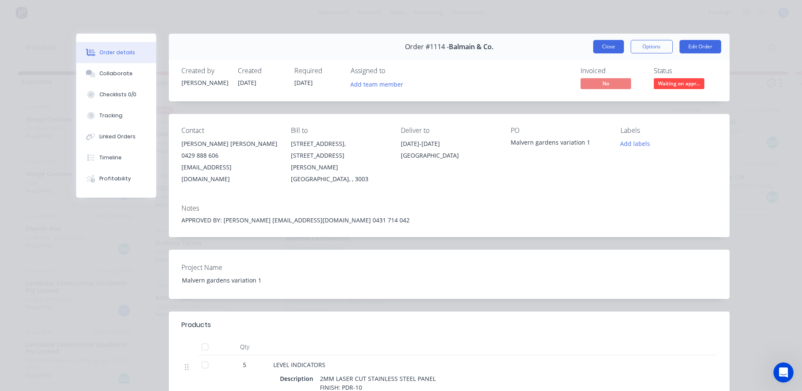
click at [607, 46] on button "Close" at bounding box center [608, 46] width 31 height 13
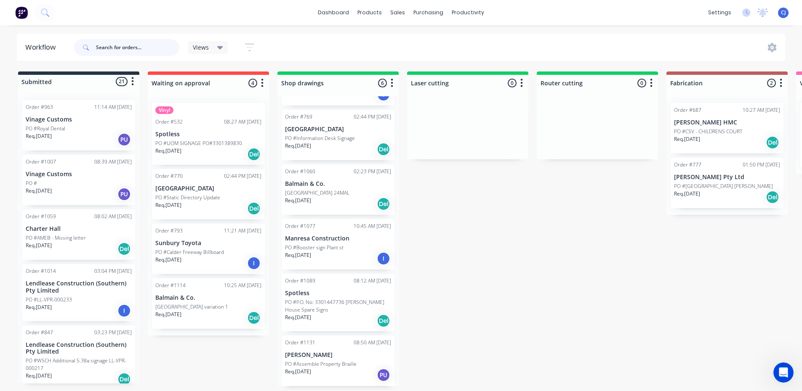
click at [108, 48] on input "text" at bounding box center [137, 47] width 83 height 17
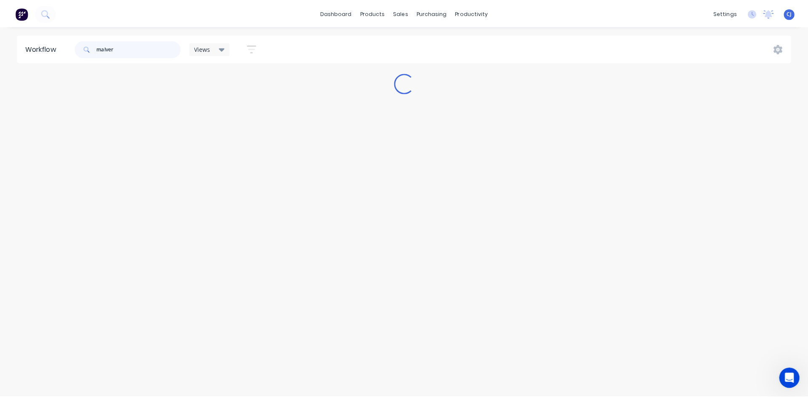
scroll to position [0, 0]
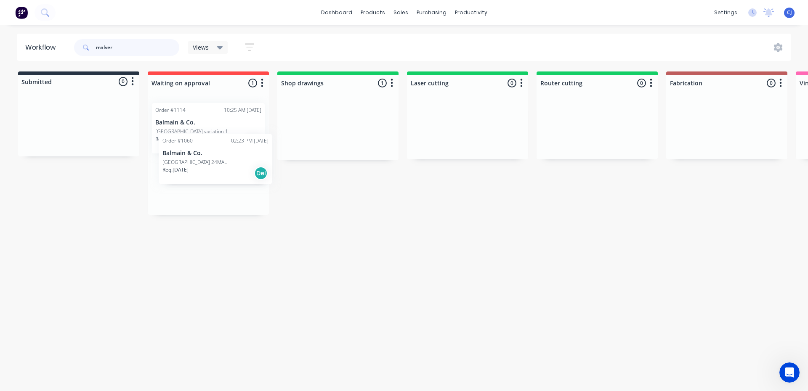
drag, startPoint x: 318, startPoint y: 123, endPoint x: 176, endPoint y: 143, distance: 143.2
type input "malver"
click at [21, 12] on img at bounding box center [21, 12] width 13 height 13
